Goal: Information Seeking & Learning: Understand process/instructions

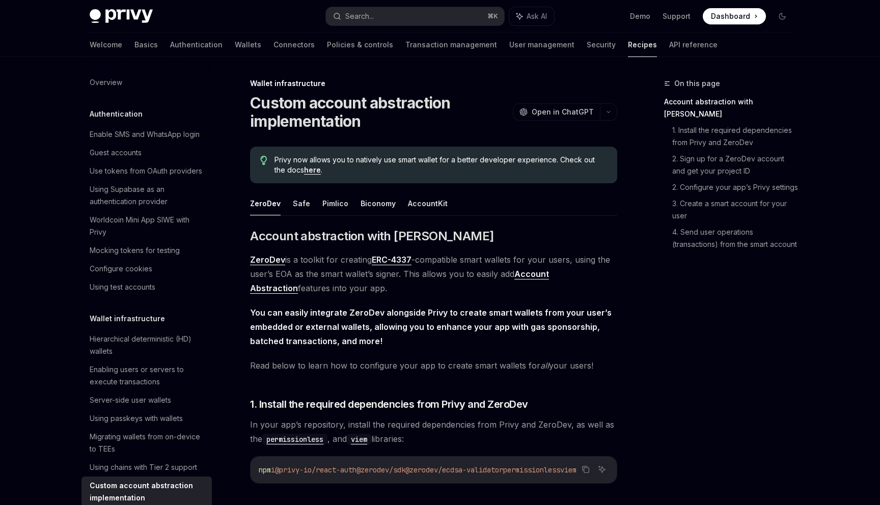
scroll to position [211, 0]
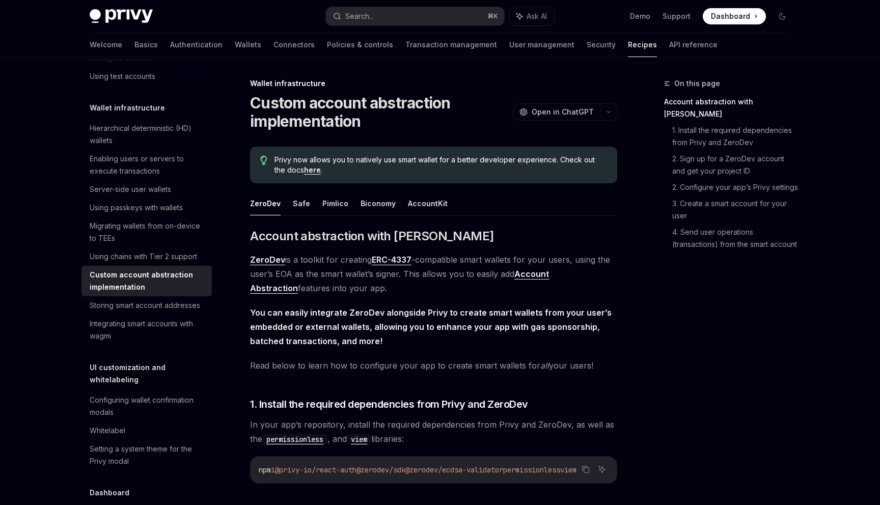
click at [331, 199] on button "Pimlico" at bounding box center [335, 203] width 26 height 24
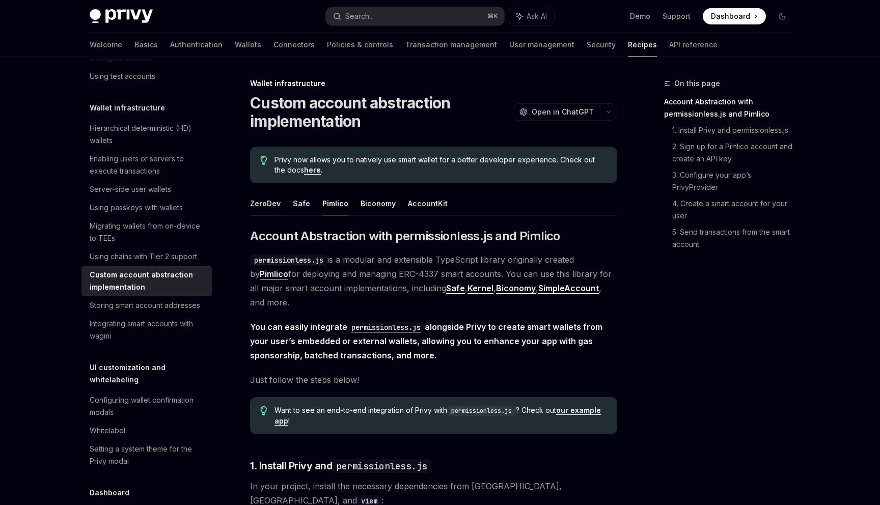
click at [263, 204] on button "ZeroDev" at bounding box center [265, 203] width 31 height 24
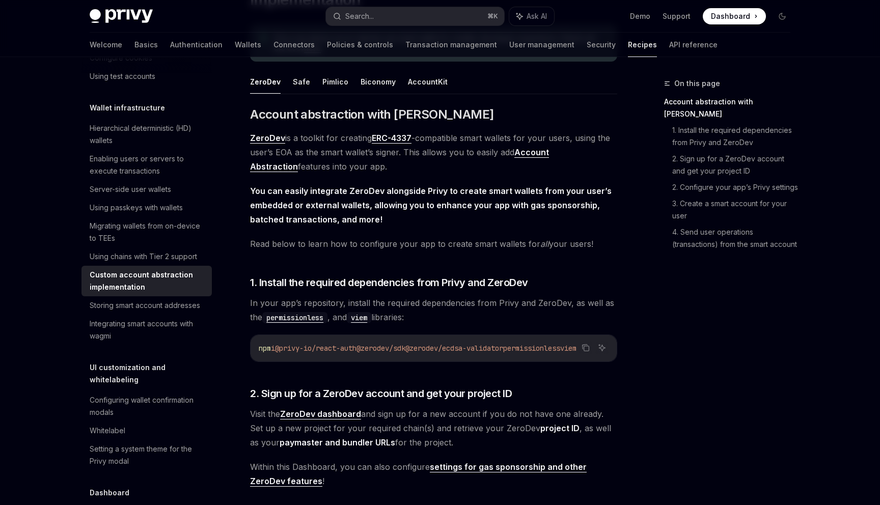
scroll to position [128, 0]
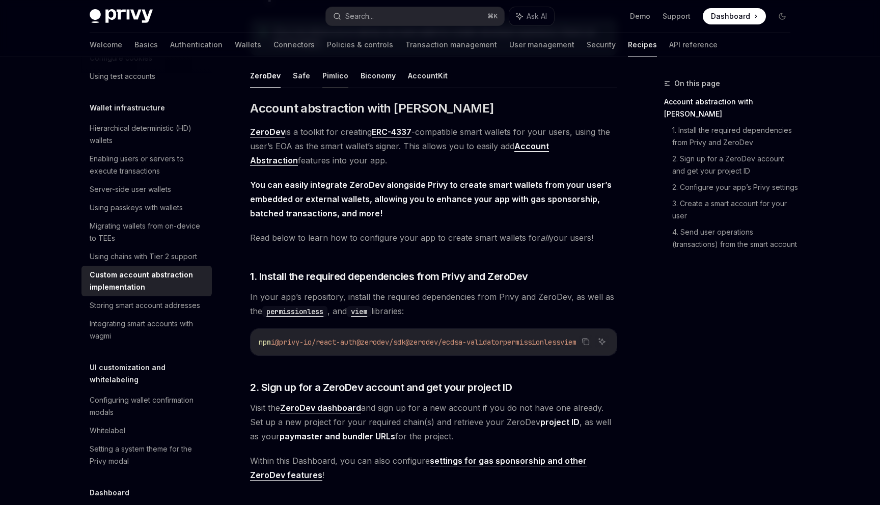
click at [334, 78] on button "Pimlico" at bounding box center [335, 76] width 26 height 24
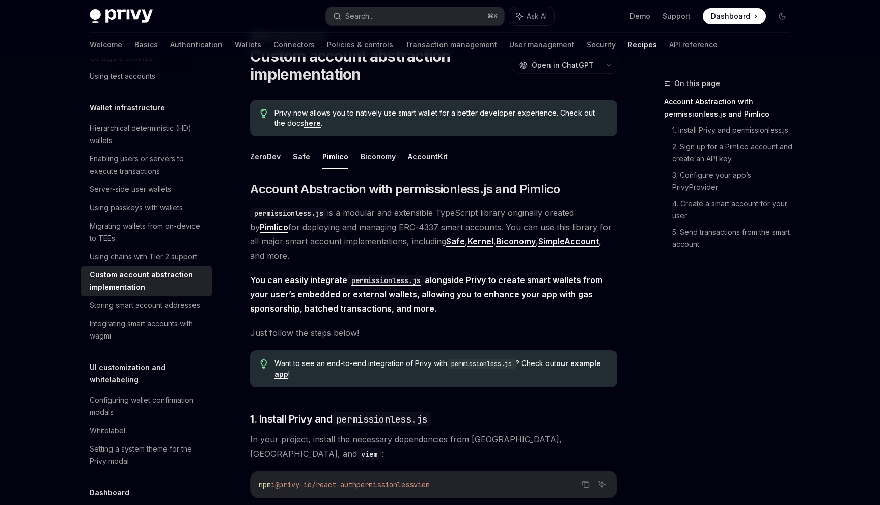
scroll to position [34, 0]
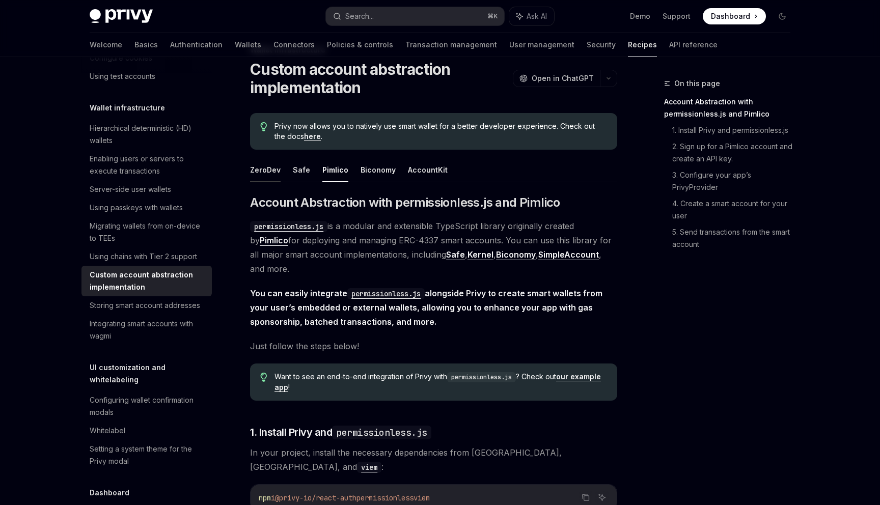
click at [269, 176] on button "ZeroDev" at bounding box center [265, 170] width 31 height 24
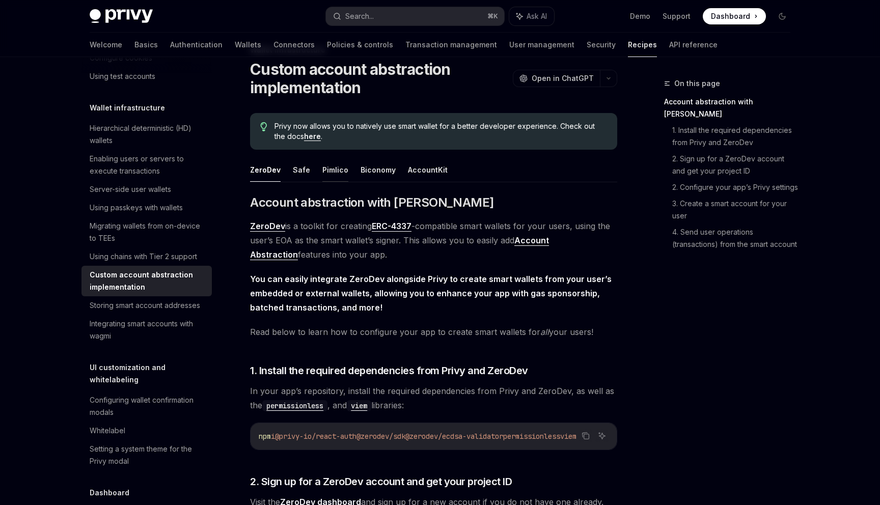
click at [333, 175] on button "Pimlico" at bounding box center [335, 170] width 26 height 24
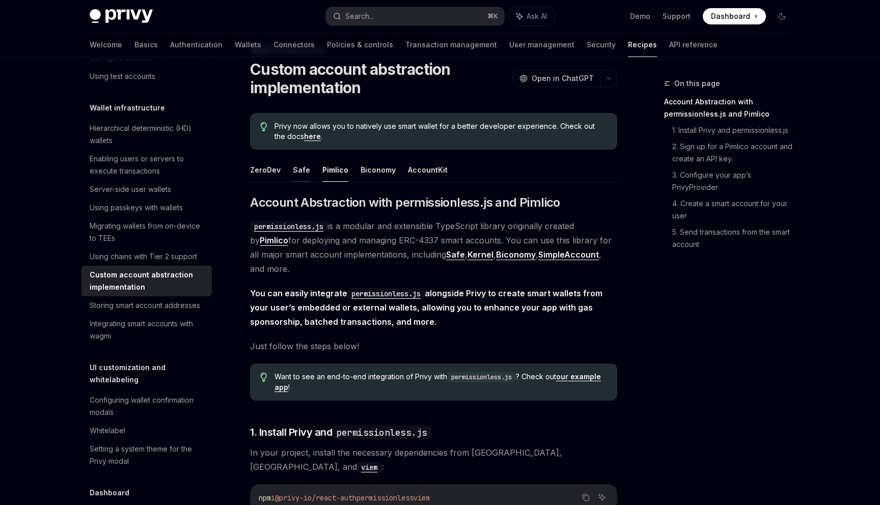
click at [302, 174] on button "Safe" at bounding box center [301, 170] width 17 height 24
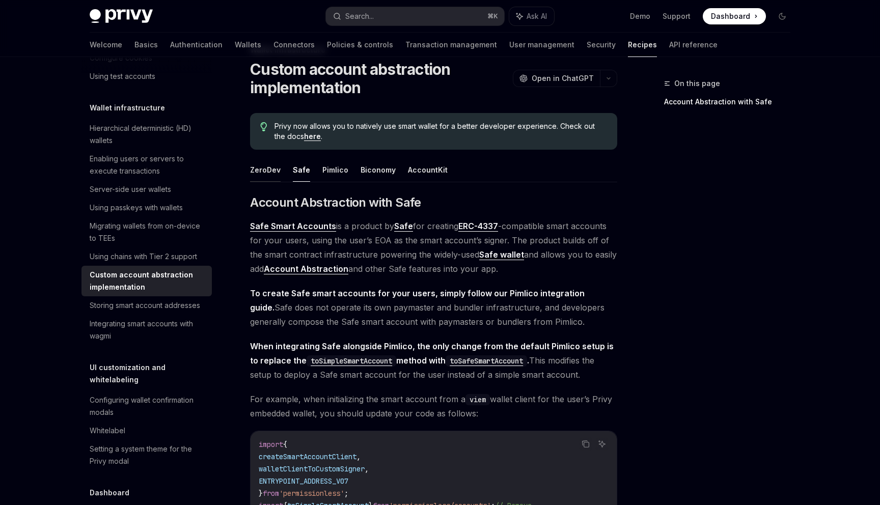
click at [262, 173] on button "ZeroDev" at bounding box center [265, 170] width 31 height 24
type textarea "*"
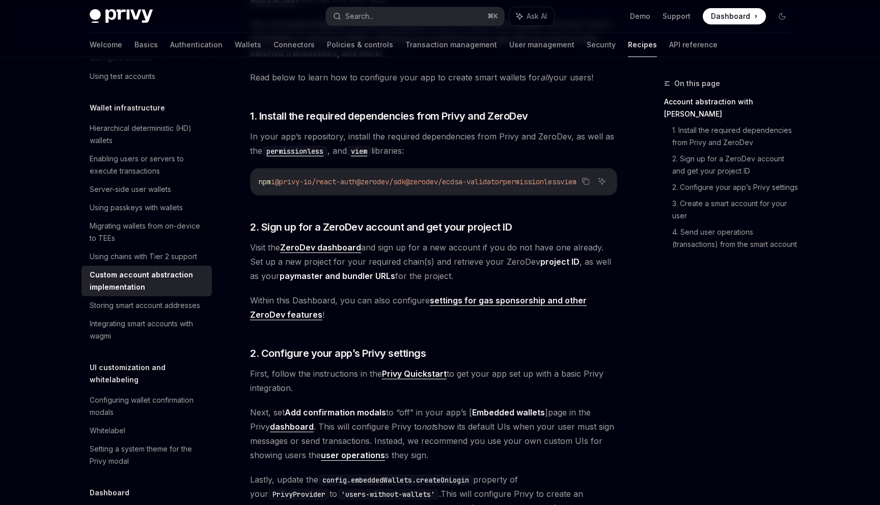
scroll to position [308, 0]
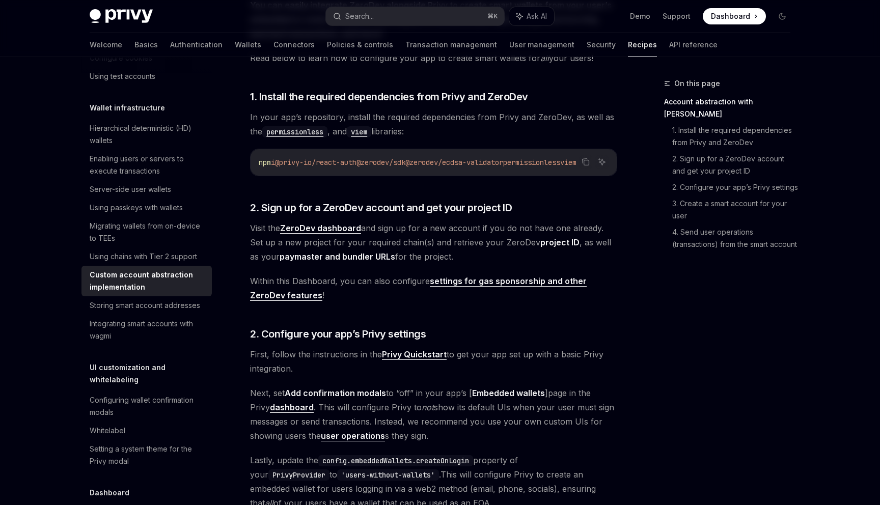
click at [345, 231] on strong "ZeroDev dashboard" at bounding box center [320, 228] width 81 height 10
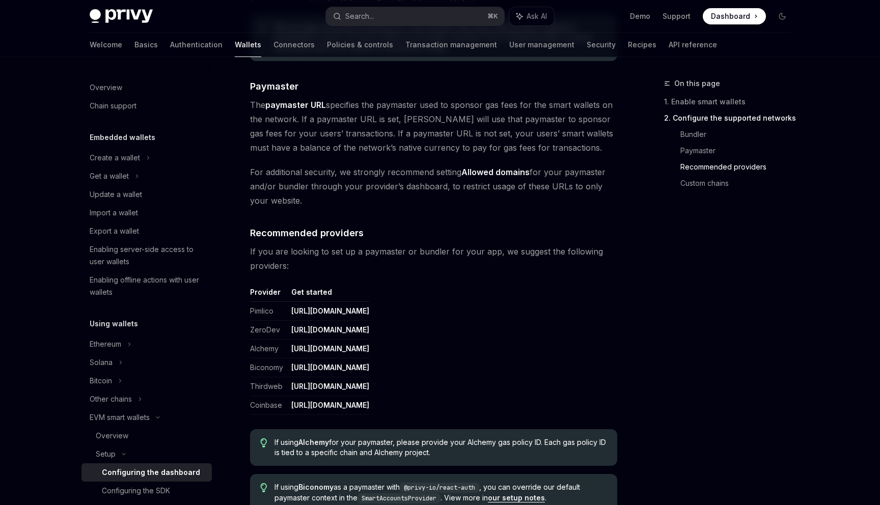
scroll to position [1127, 0]
